Goal: Transaction & Acquisition: Purchase product/service

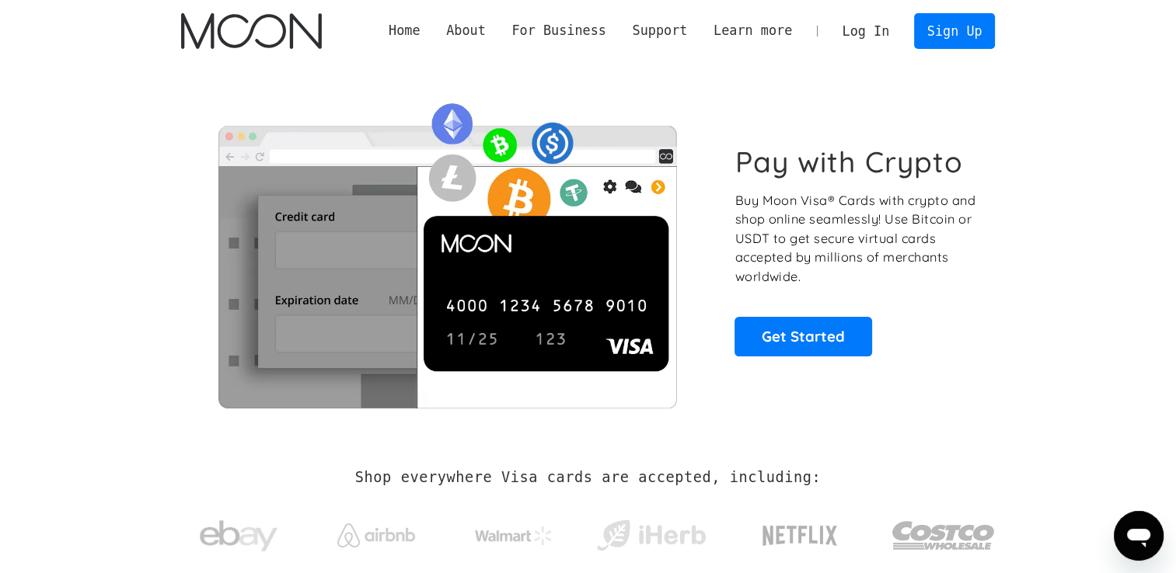
click at [889, 26] on link "Log In" at bounding box center [865, 31] width 73 height 34
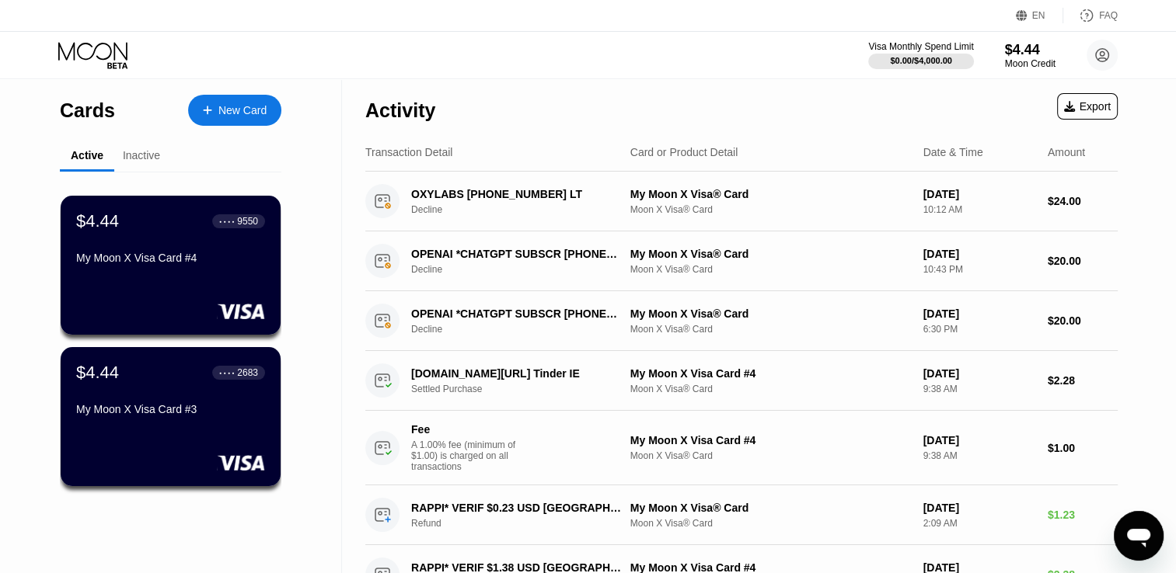
click at [712, 91] on div "Activity Export" at bounding box center [741, 106] width 752 height 54
click at [1108, 56] on icon at bounding box center [1101, 55] width 13 height 13
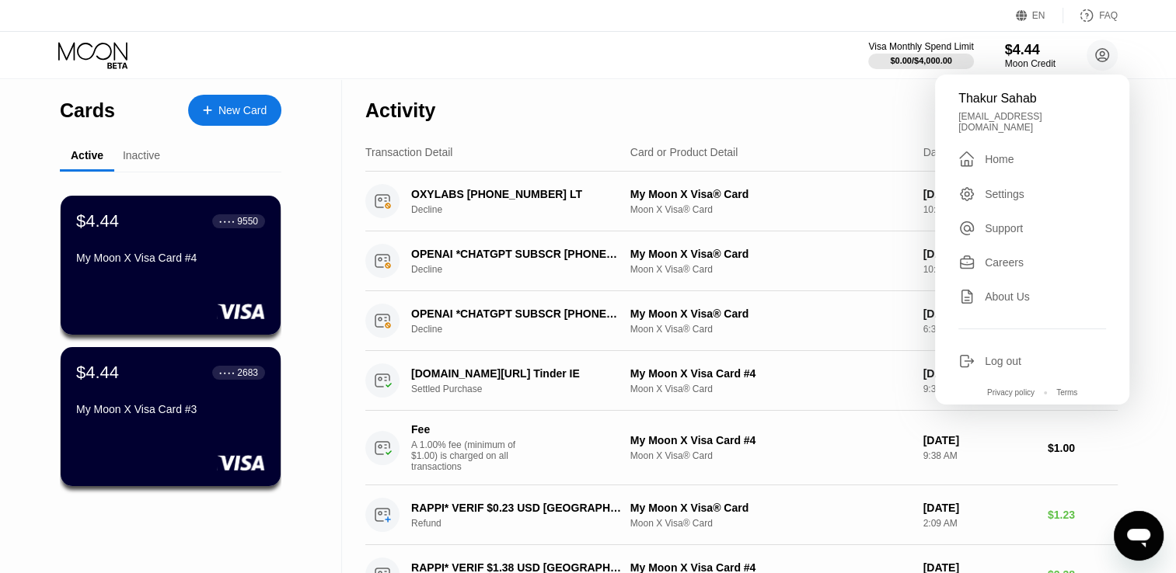
click at [1013, 355] on div "Log out" at bounding box center [1002, 361] width 37 height 12
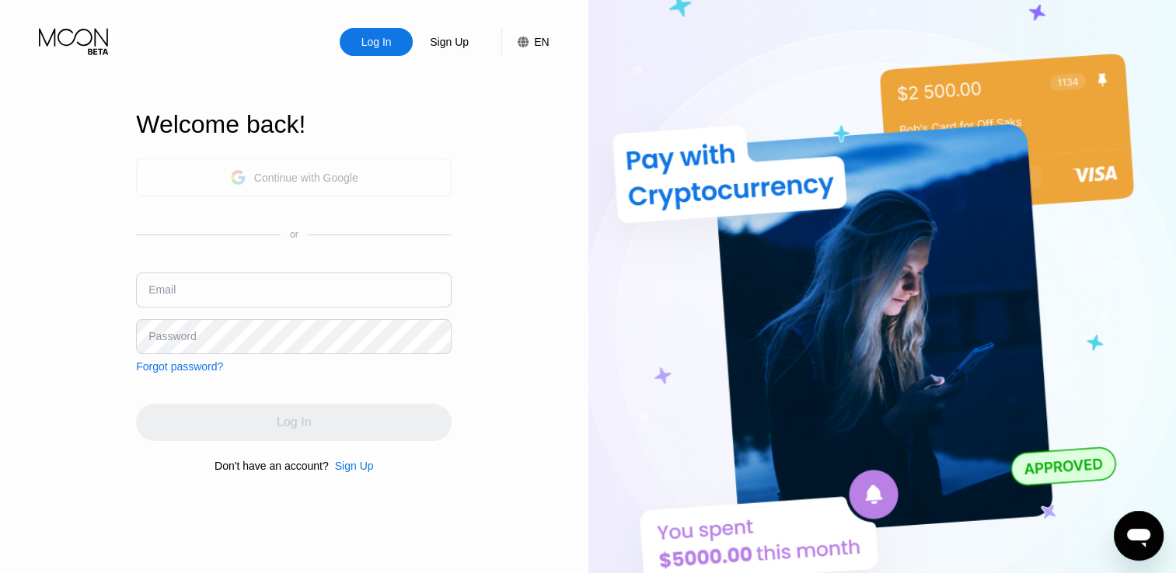
click at [305, 172] on div "Continue with Google" at bounding box center [306, 178] width 104 height 12
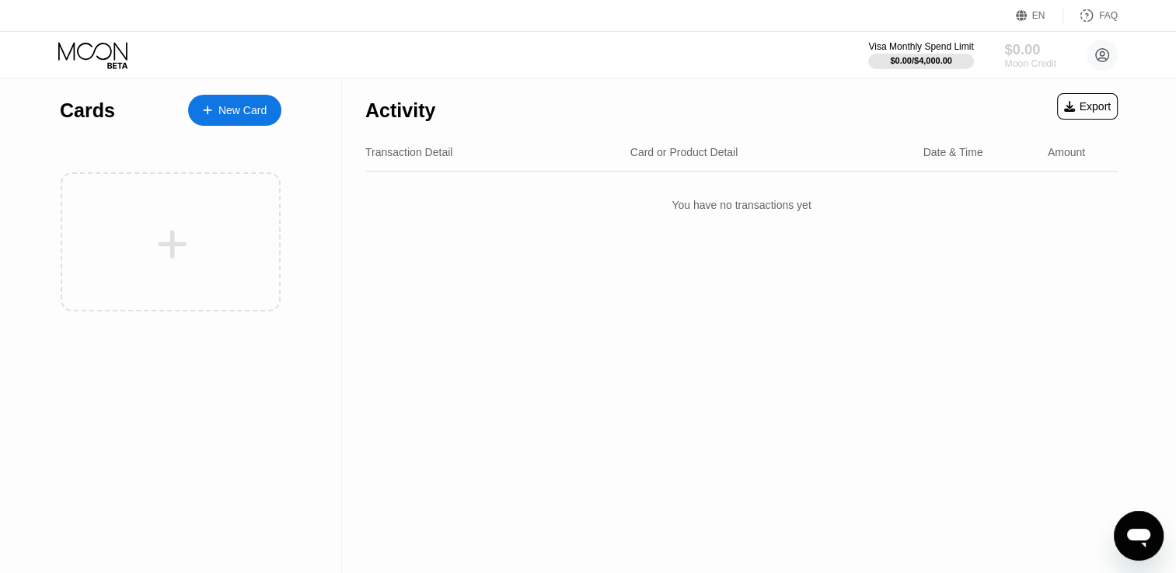
click at [1022, 65] on div "Moon Credit" at bounding box center [1030, 63] width 52 height 11
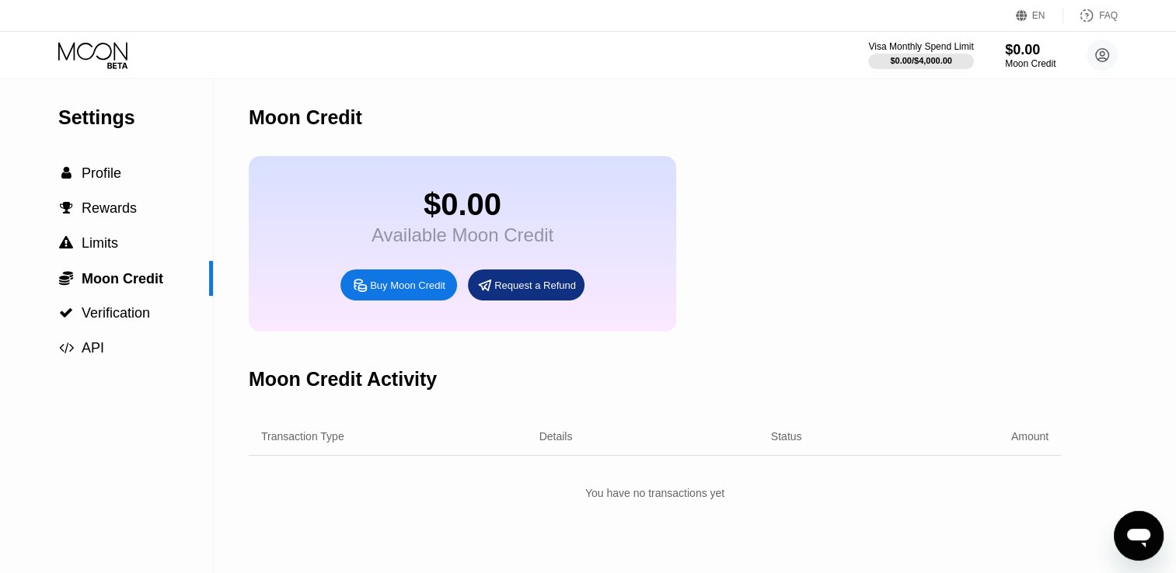
click at [405, 292] on div "Buy Moon Credit" at bounding box center [407, 285] width 75 height 13
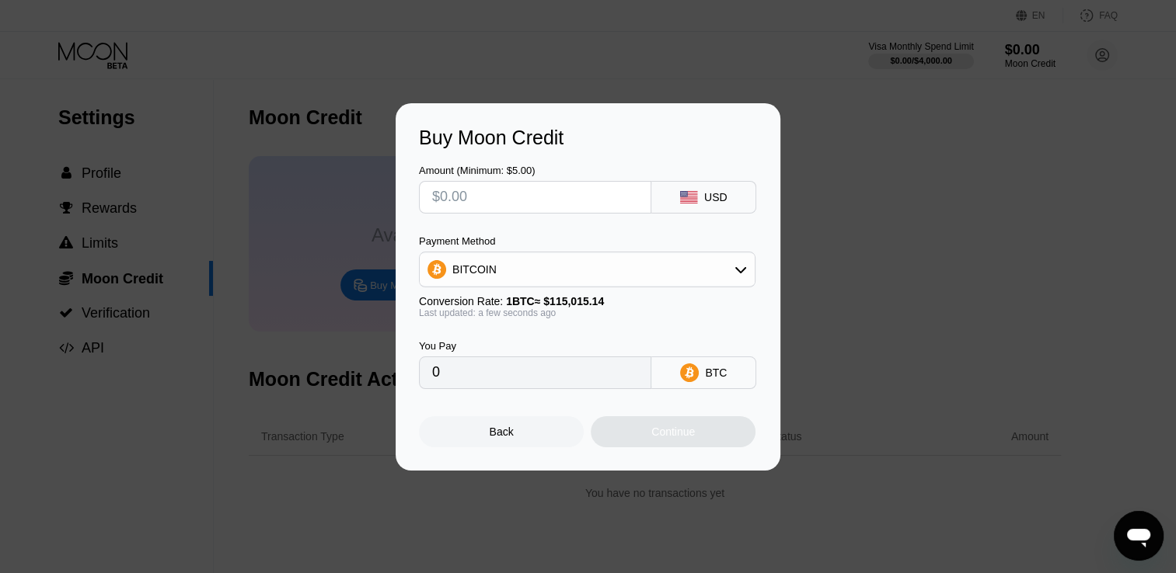
click at [631, 283] on div "BITCOIN" at bounding box center [587, 269] width 335 height 31
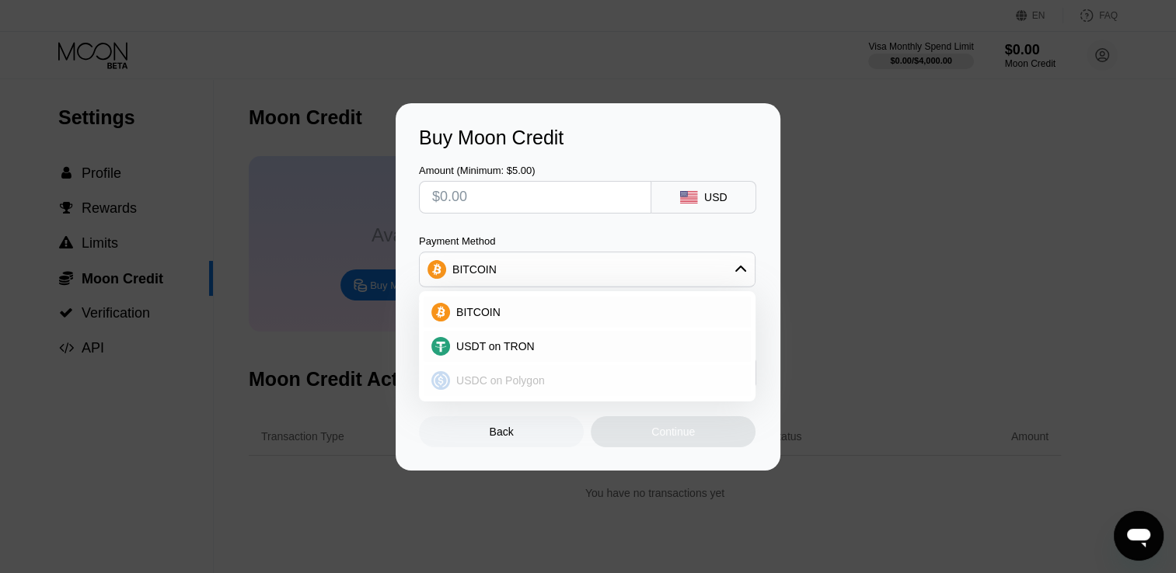
click at [524, 381] on span "USDC on Polygon" at bounding box center [500, 380] width 89 height 12
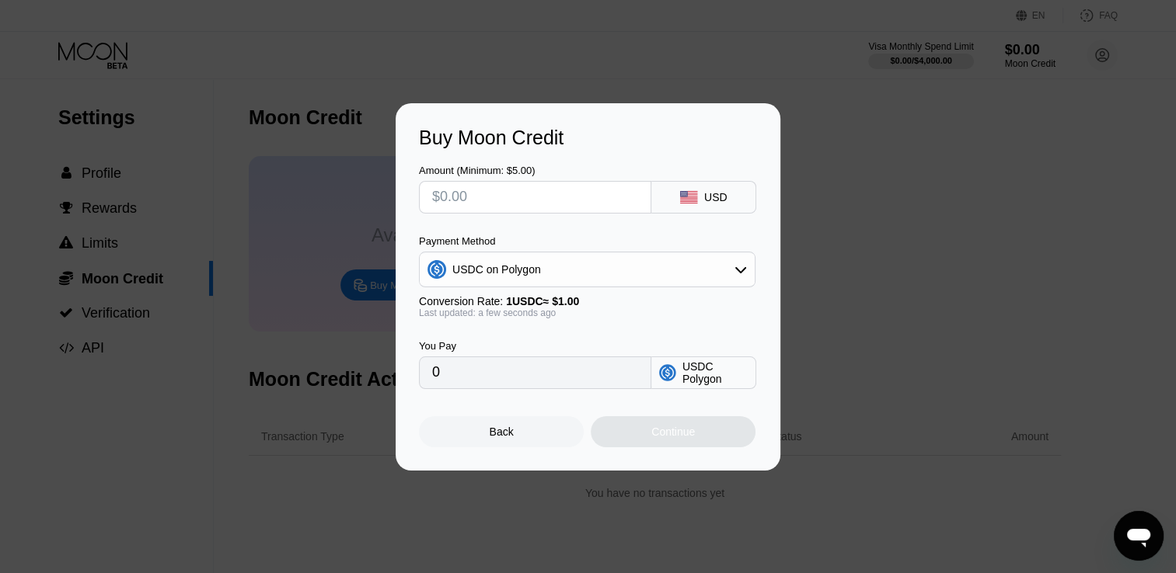
click at [627, 270] on div "USDC on Polygon" at bounding box center [587, 269] width 335 height 31
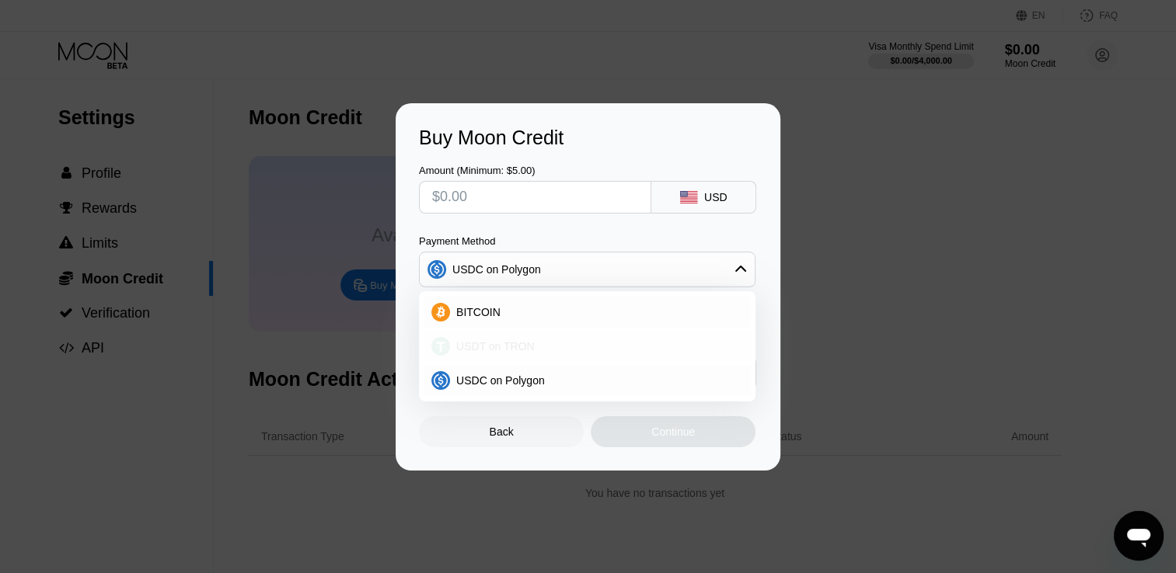
click at [500, 340] on span "USDT on TRON" at bounding box center [495, 346] width 78 height 12
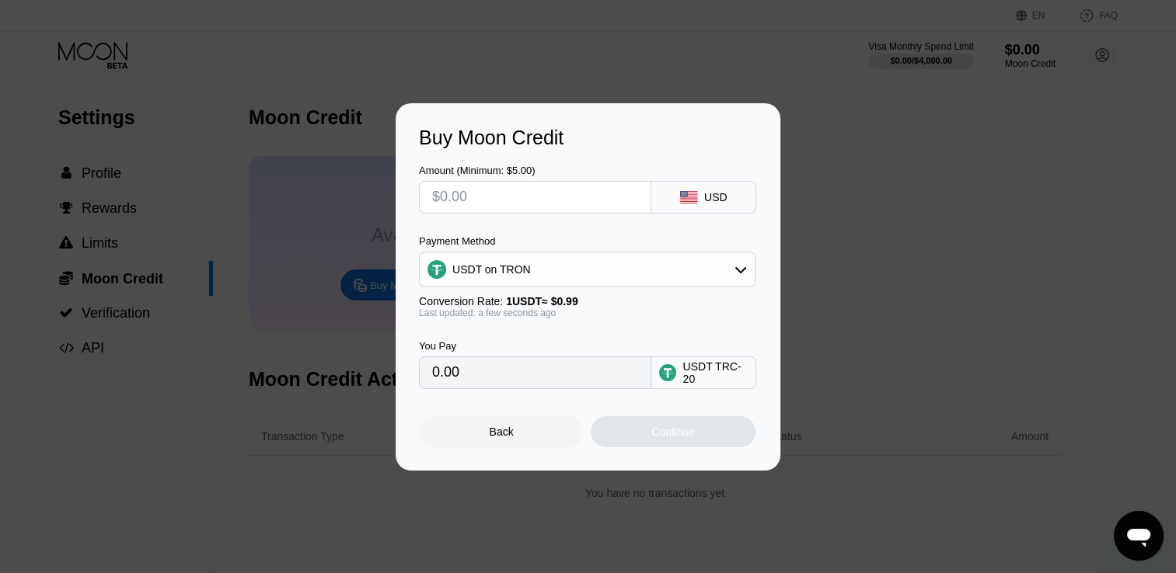
click at [730, 276] on div "USDT on TRON" at bounding box center [587, 269] width 335 height 31
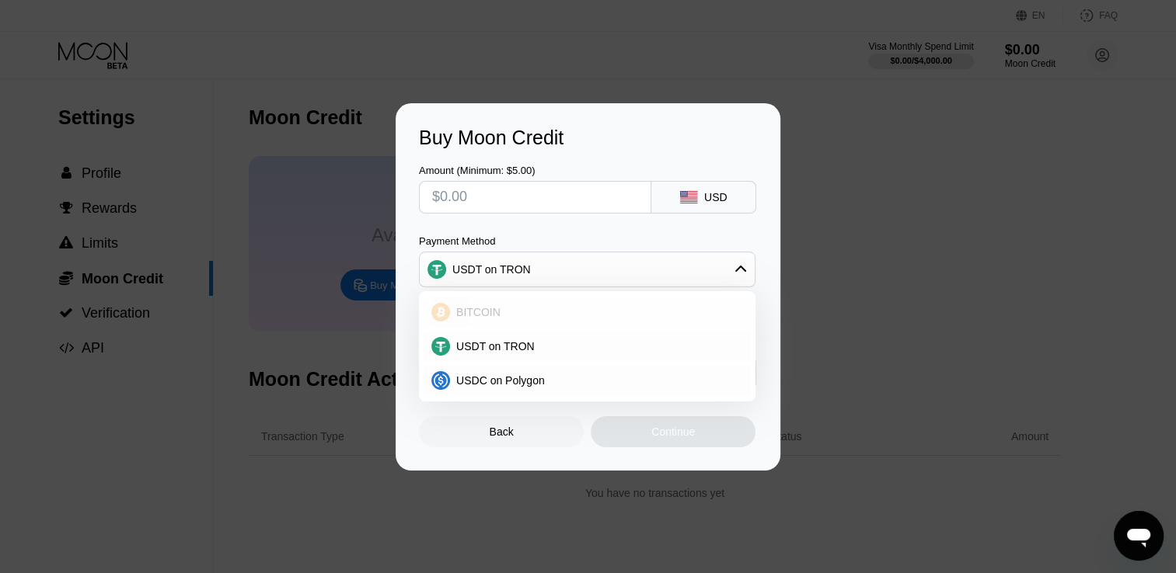
click at [475, 306] on span "BITCOIN" at bounding box center [478, 312] width 44 height 12
type input "0"
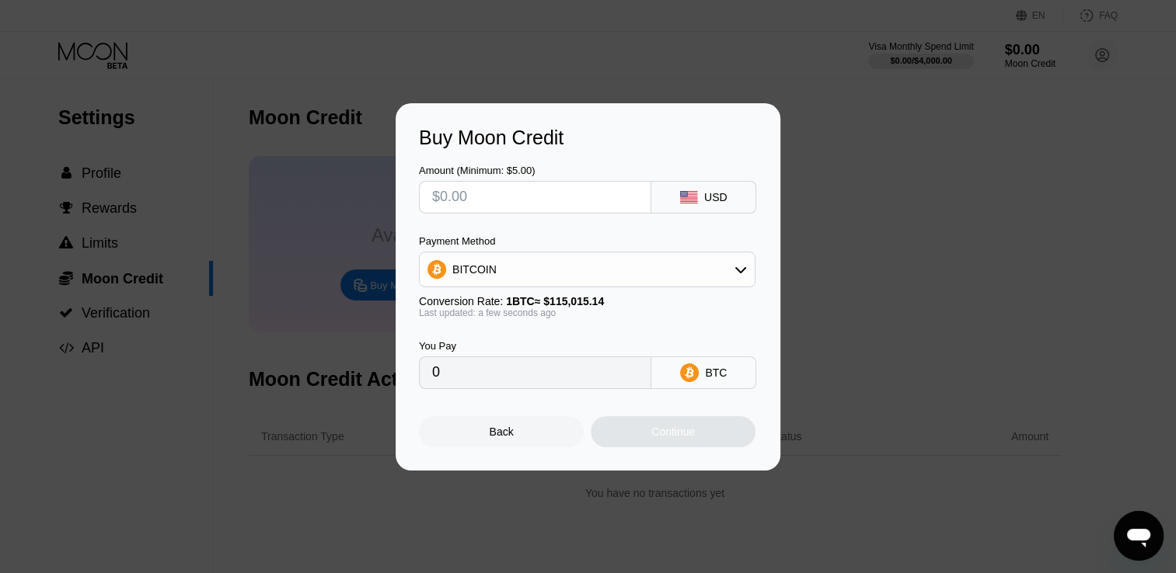
click at [902, 255] on div "Buy Moon Credit Amount (Minimum: $5.00) USD Payment Method BITCOIN Conversion R…" at bounding box center [588, 286] width 1176 height 367
click at [531, 442] on div "Back" at bounding box center [501, 431] width 165 height 31
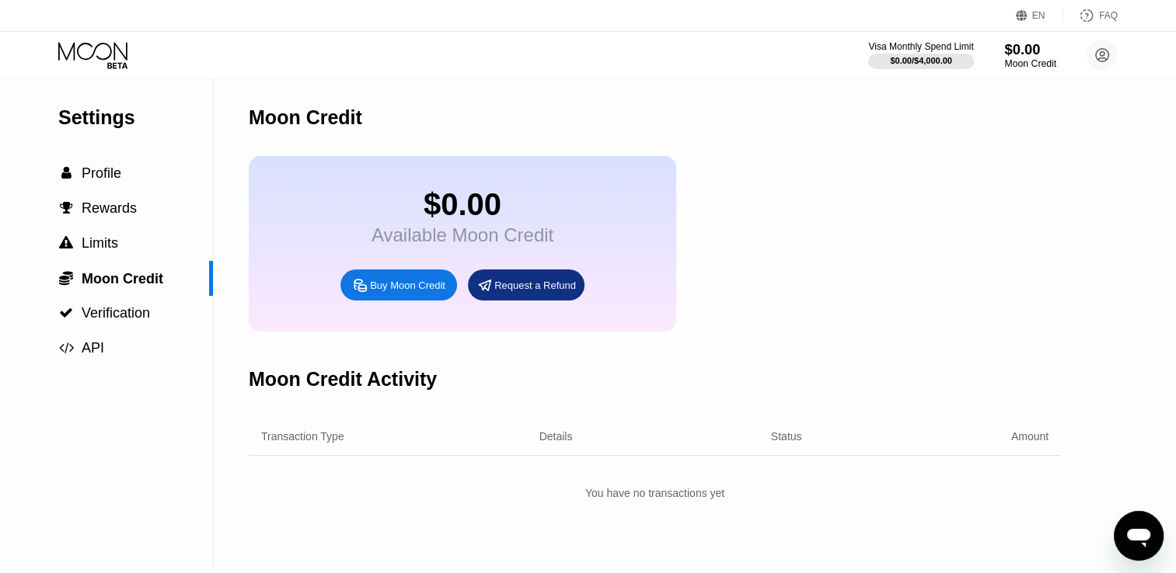
click at [1008, 60] on div "Moon Credit" at bounding box center [1030, 63] width 52 height 11
click at [1005, 62] on div "Moon Credit" at bounding box center [1030, 63] width 52 height 11
click at [399, 292] on div "Buy Moon Credit" at bounding box center [407, 285] width 75 height 13
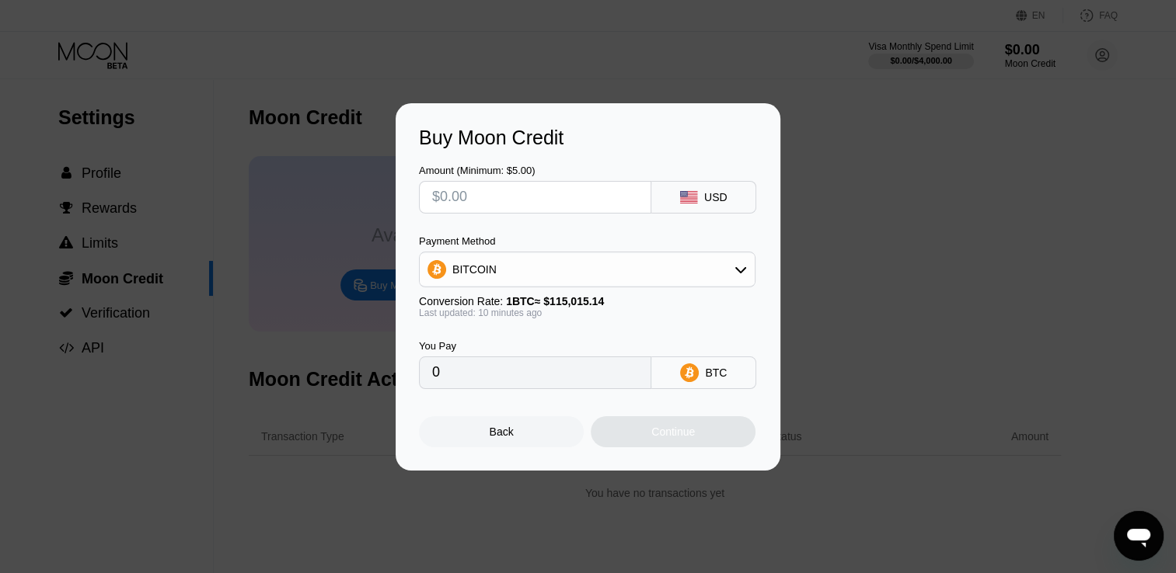
click at [524, 193] on input "text" at bounding box center [535, 197] width 206 height 31
click at [535, 280] on div "BITCOIN" at bounding box center [587, 269] width 335 height 31
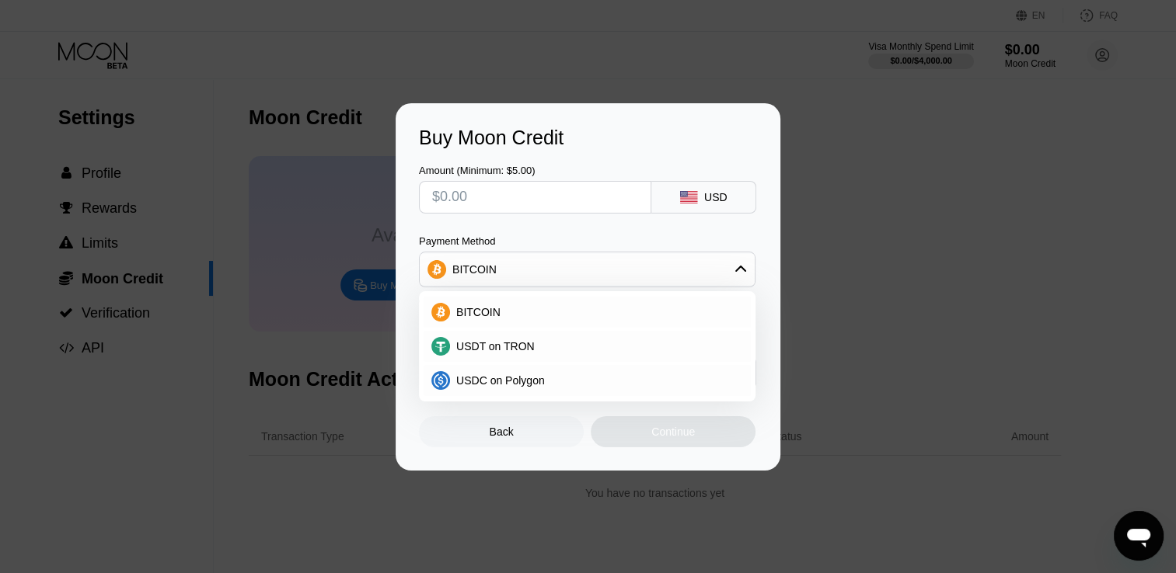
click at [535, 280] on div "BITCOIN" at bounding box center [587, 269] width 335 height 31
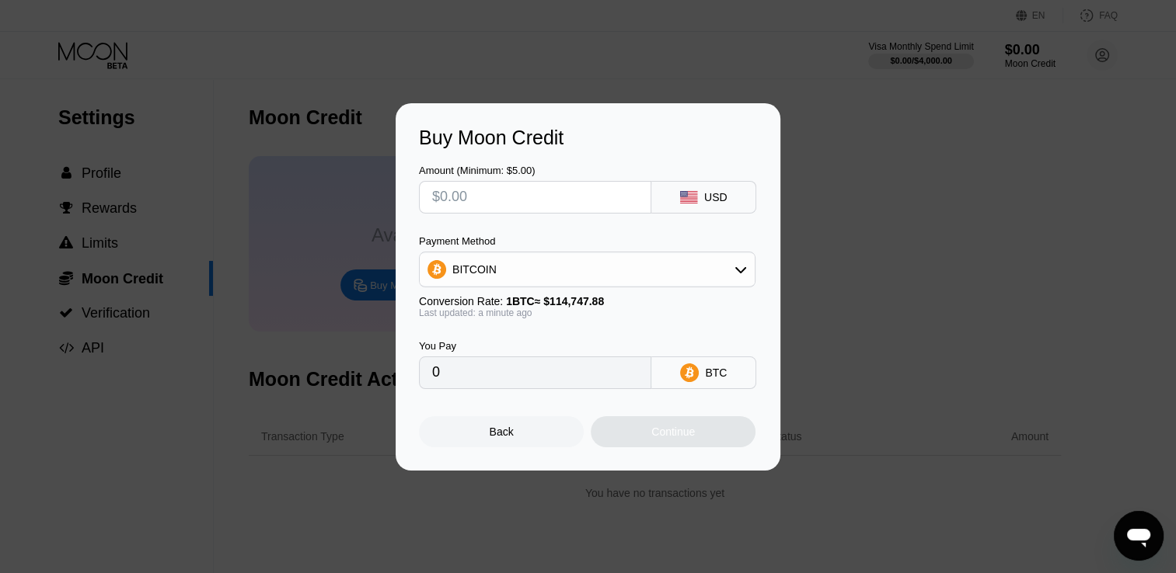
click at [895, 248] on div "Buy Moon Credit Amount (Minimum: $5.00) USD Payment Method BITCOIN Conversion R…" at bounding box center [588, 286] width 1176 height 367
click at [516, 448] on div "Back" at bounding box center [501, 431] width 165 height 31
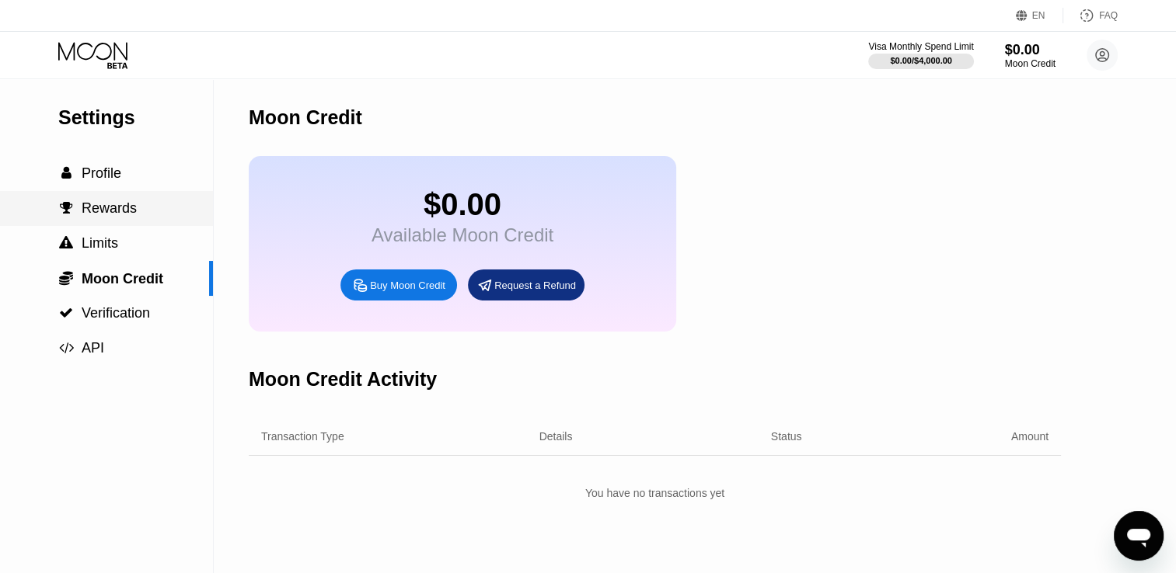
click at [75, 213] on div " Rewards" at bounding box center [97, 208] width 78 height 16
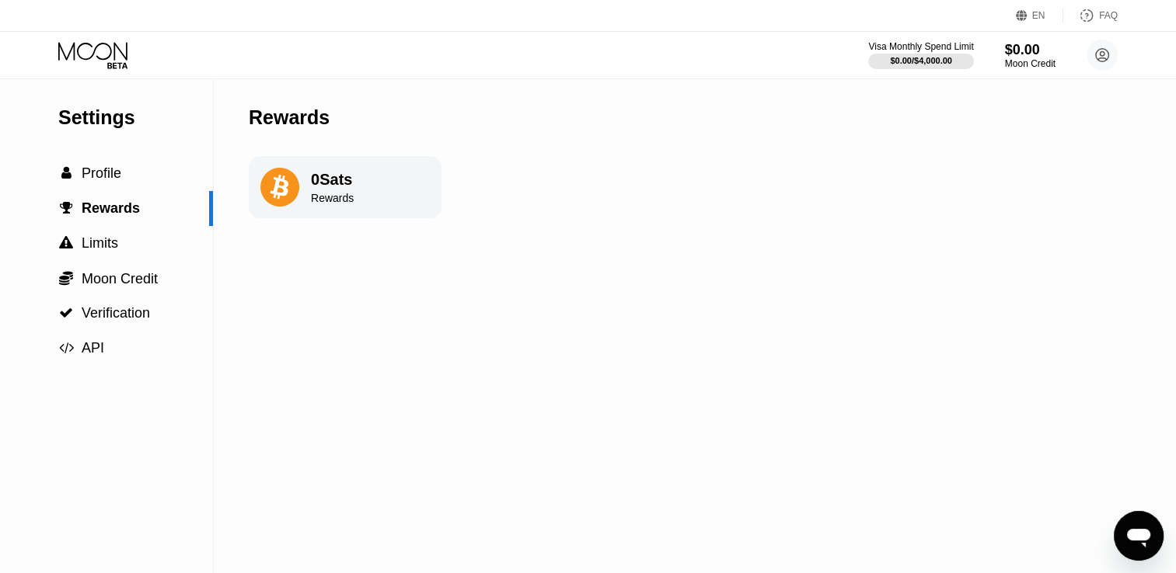
click at [323, 204] on div "Rewards" at bounding box center [332, 198] width 43 height 12
click at [296, 192] on icon at bounding box center [279, 187] width 39 height 39
click at [62, 165] on div " Profile" at bounding box center [106, 173] width 213 height 35
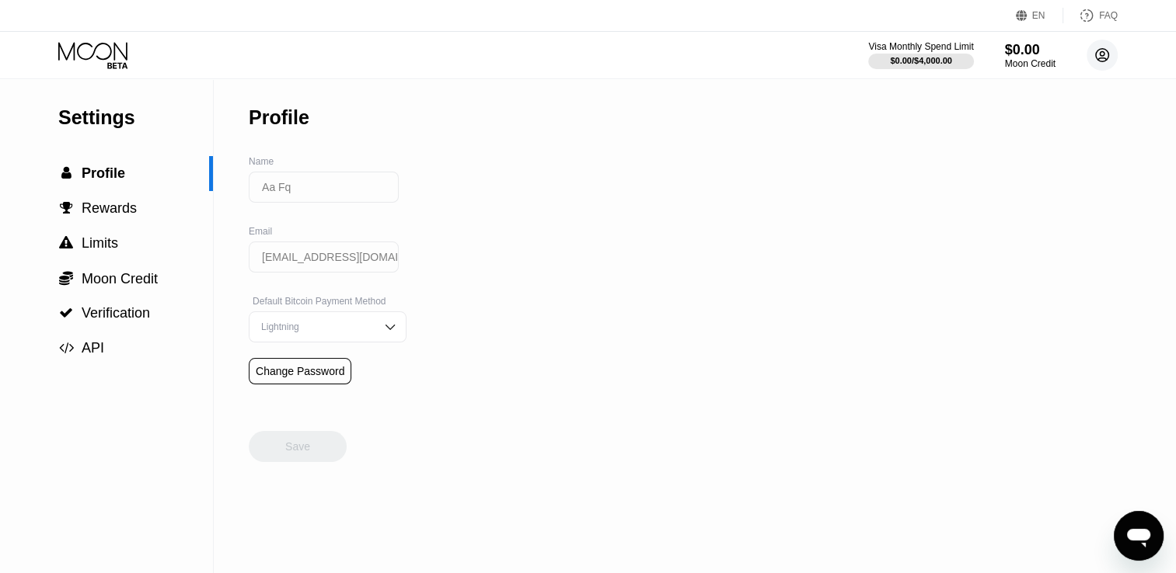
click at [1113, 64] on circle at bounding box center [1101, 55] width 31 height 31
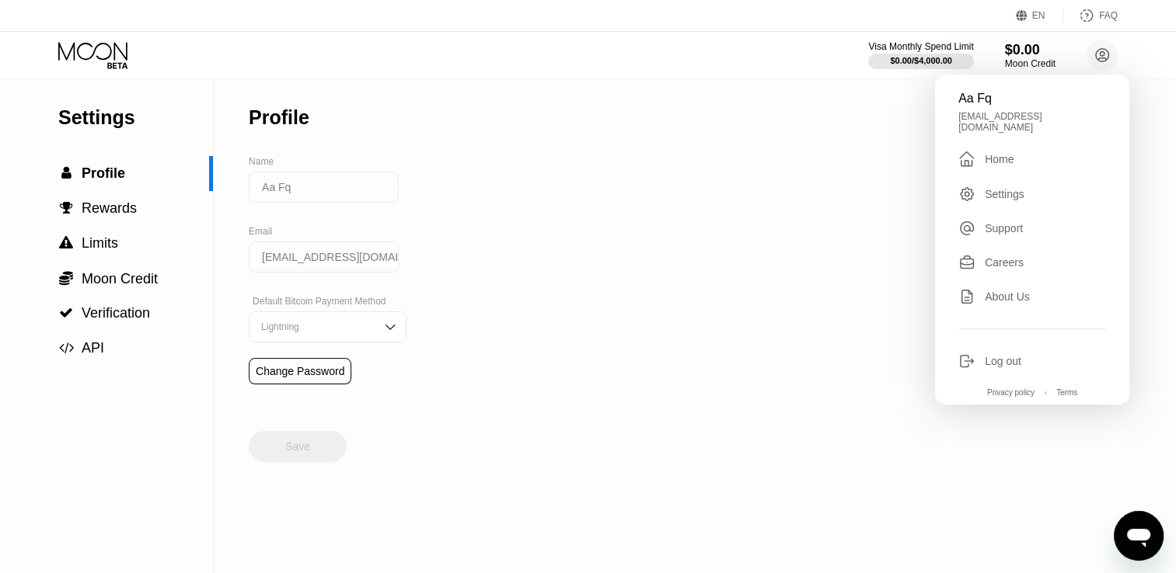
click at [761, 99] on div "Settings  Profile  Rewards  Limits  Moon Credit  Verification  API Profil…" at bounding box center [588, 326] width 1176 height 494
